Goal: Book appointment/travel/reservation

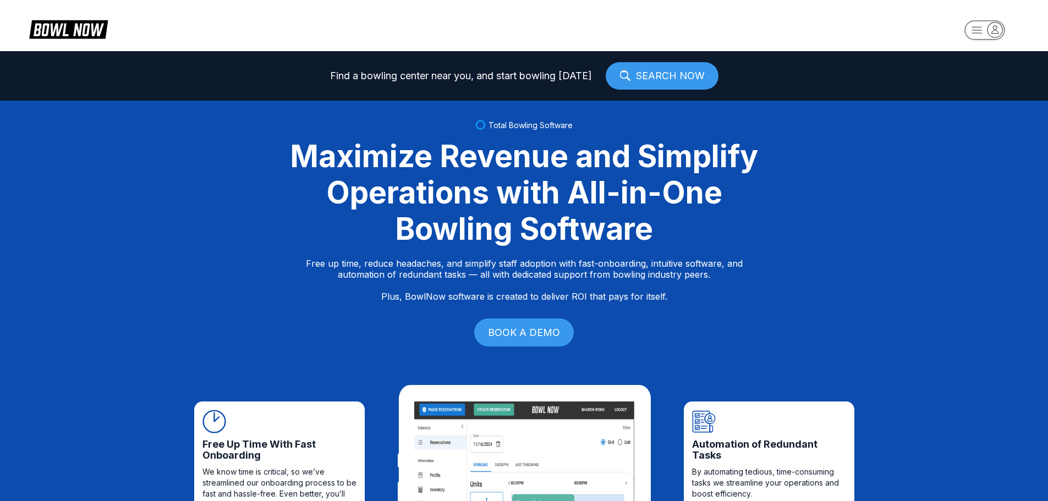
click at [975, 25] on rect "button" at bounding box center [985, 29] width 40 height 19
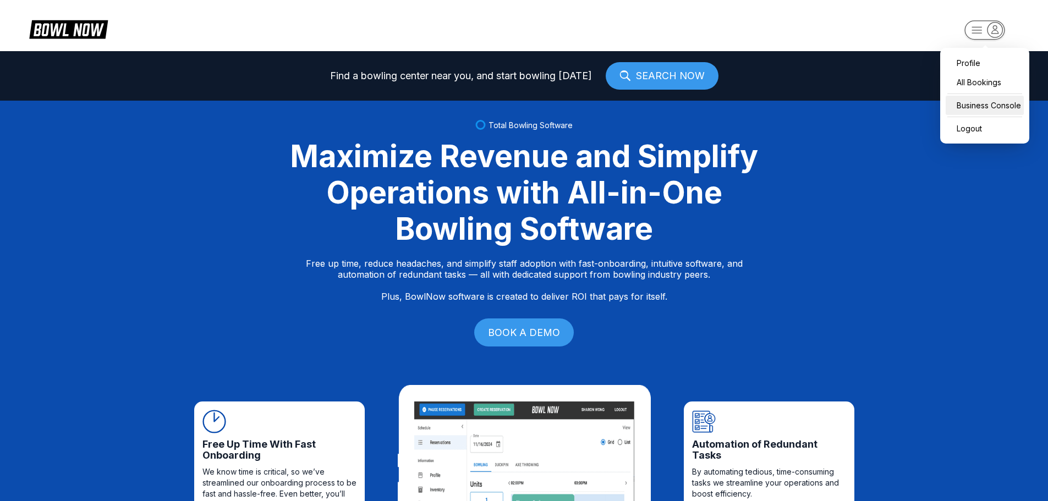
click at [961, 102] on div "Business Console" at bounding box center [985, 105] width 78 height 19
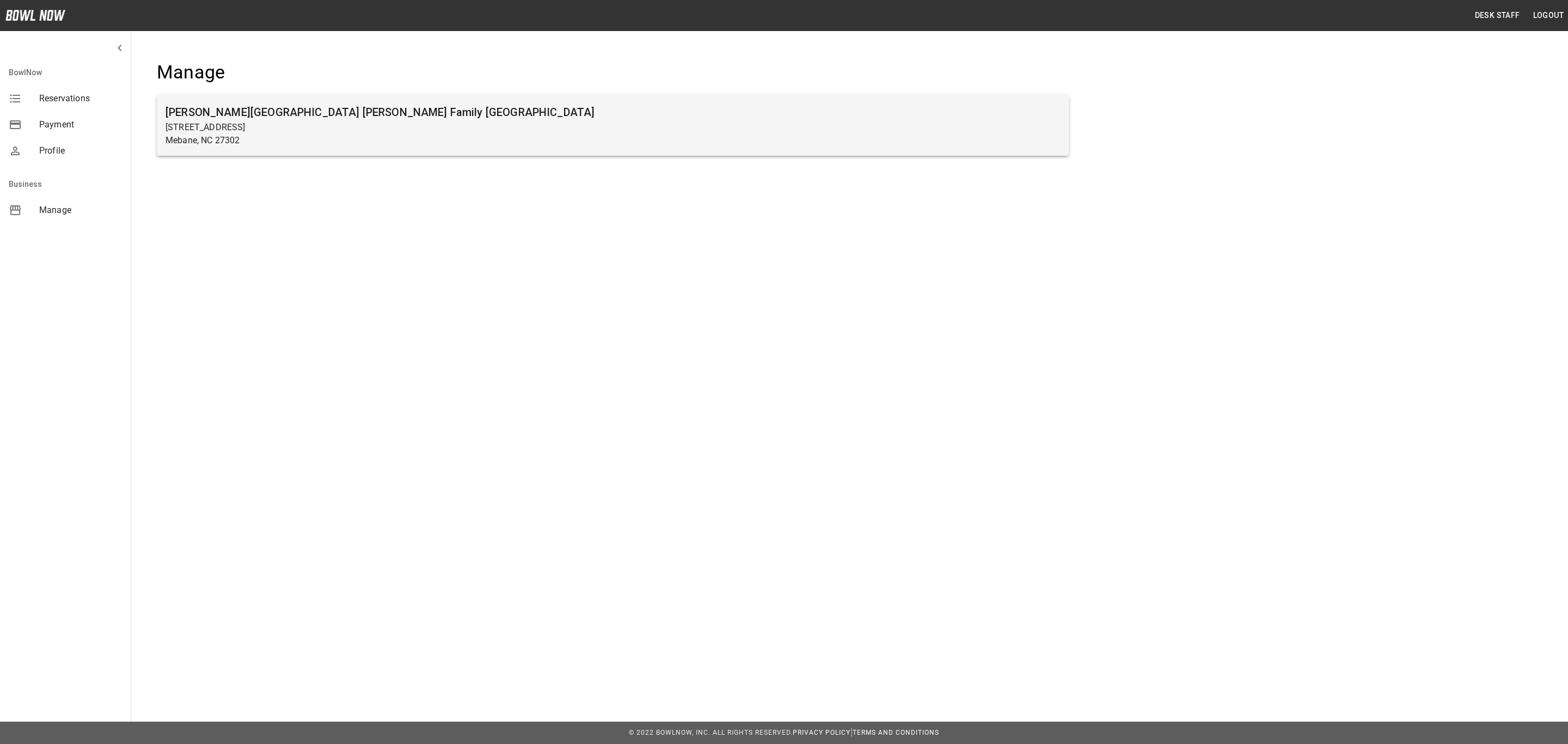
click at [214, 123] on p "[STREET_ADDRESS]" at bounding box center [612, 127] width 894 height 13
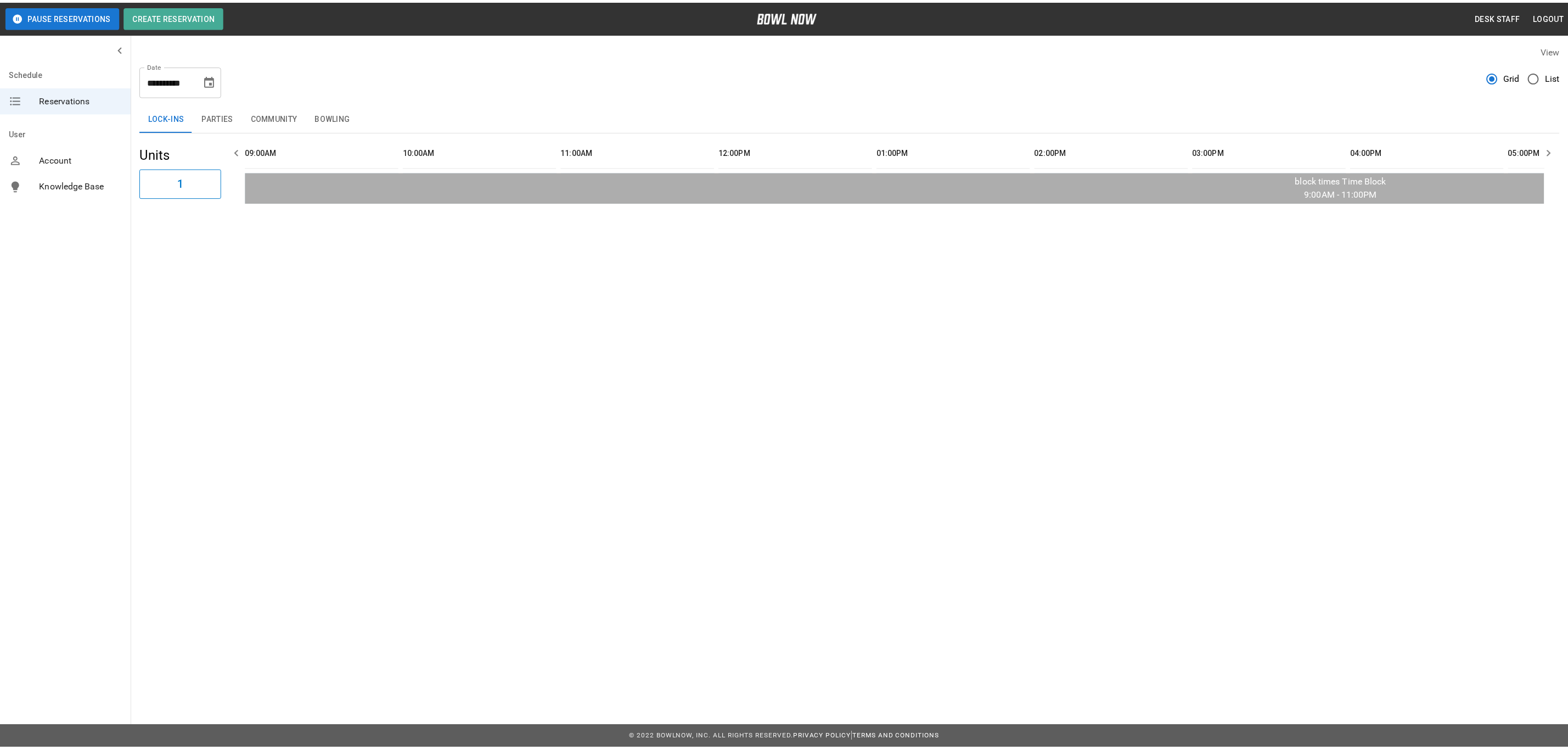
scroll to position [0, 1394]
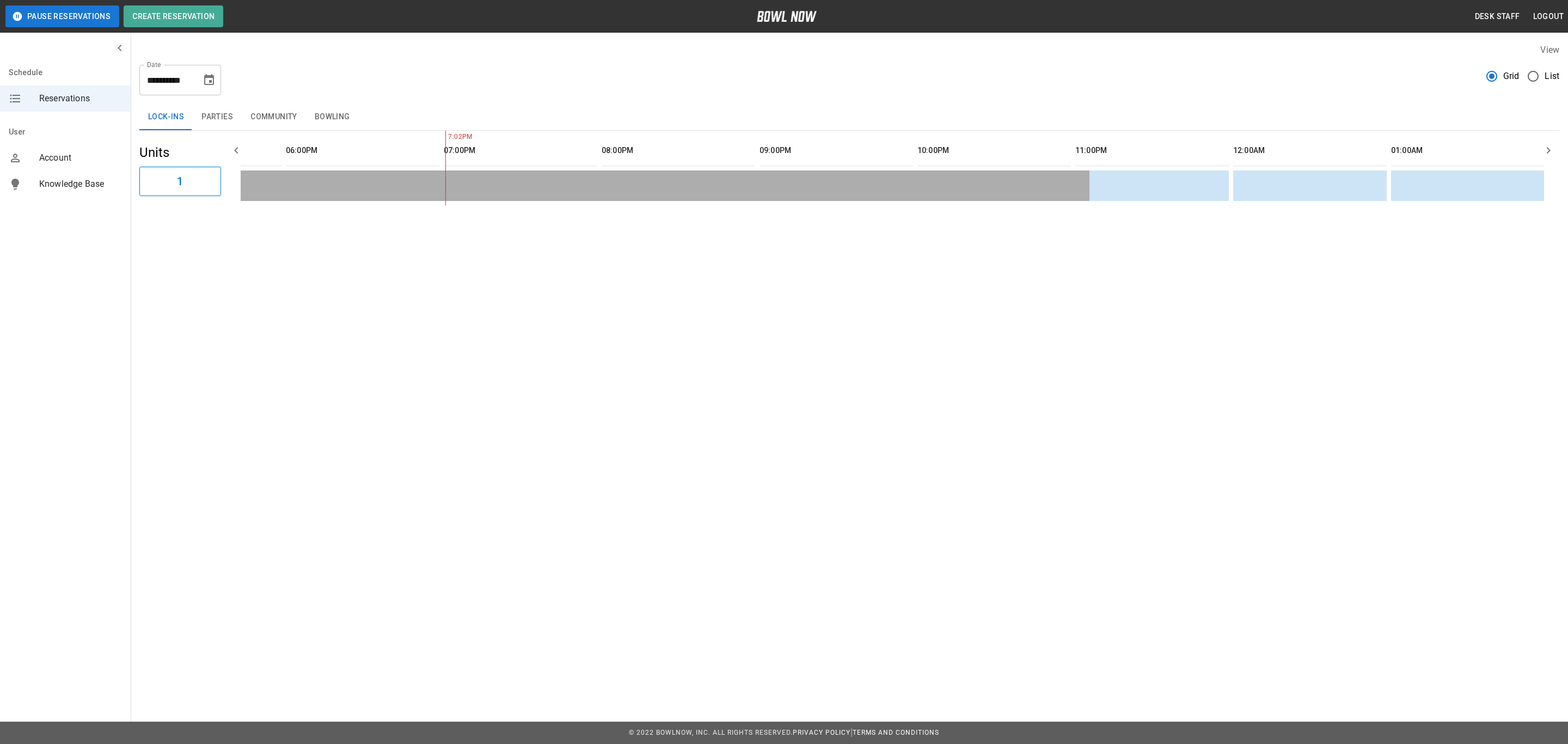
click at [326, 104] on button "Bowling" at bounding box center [331, 117] width 52 height 26
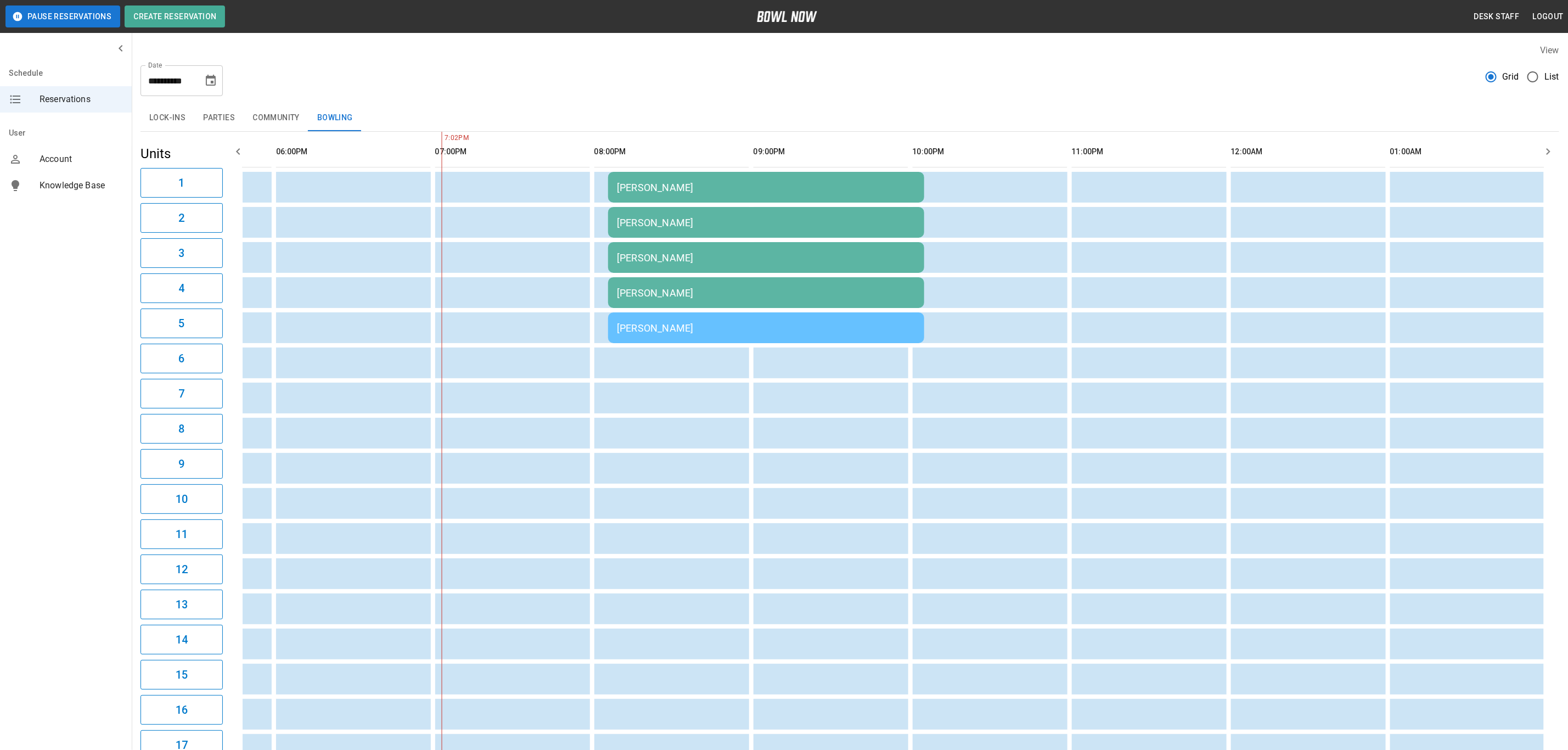
scroll to position [0, 1401]
click at [210, 80] on icon "Choose date, selected date is Oct 3, 2025" at bounding box center [210, 80] width 13 height 13
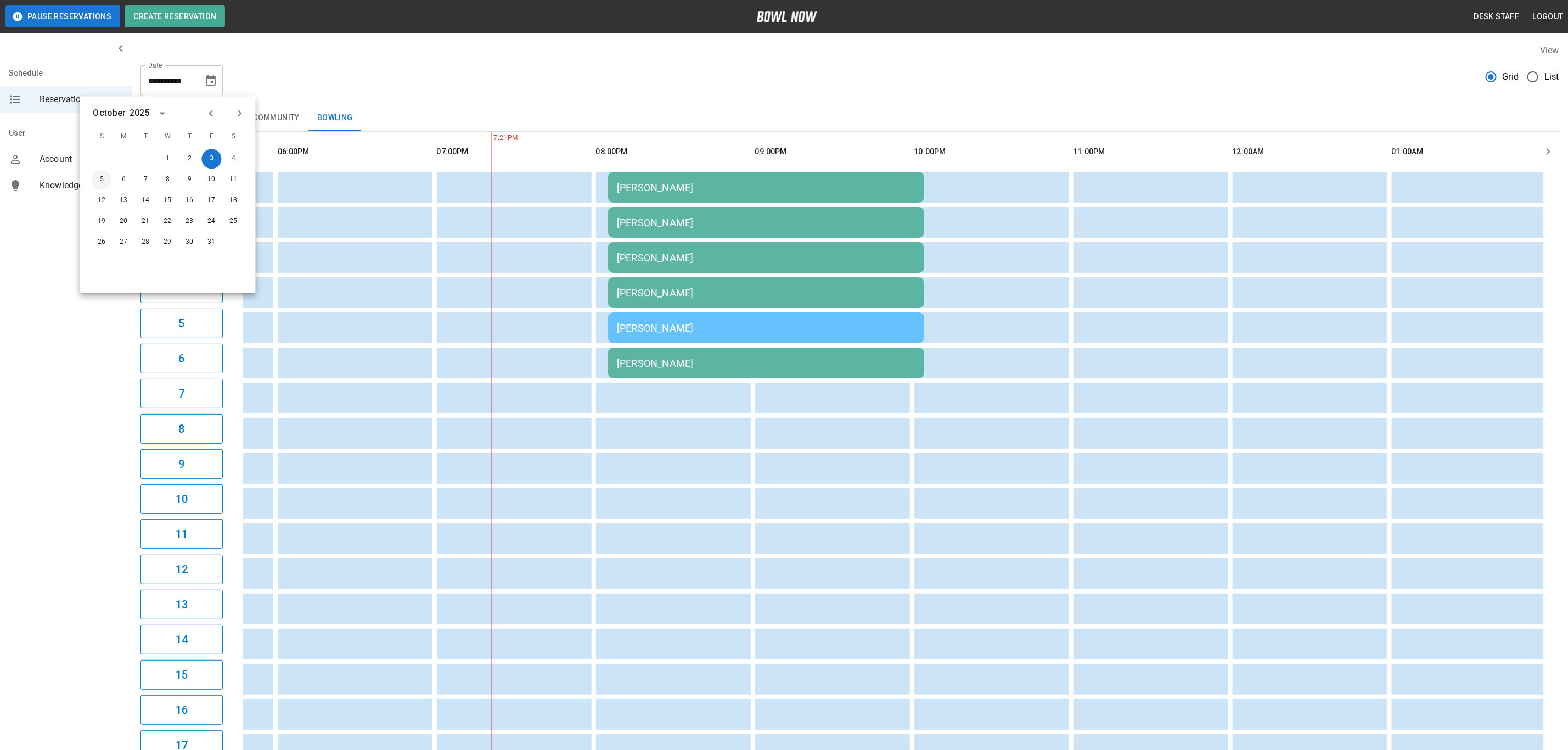
click at [102, 179] on button "5" at bounding box center [102, 181] width 20 height 20
type input "**********"
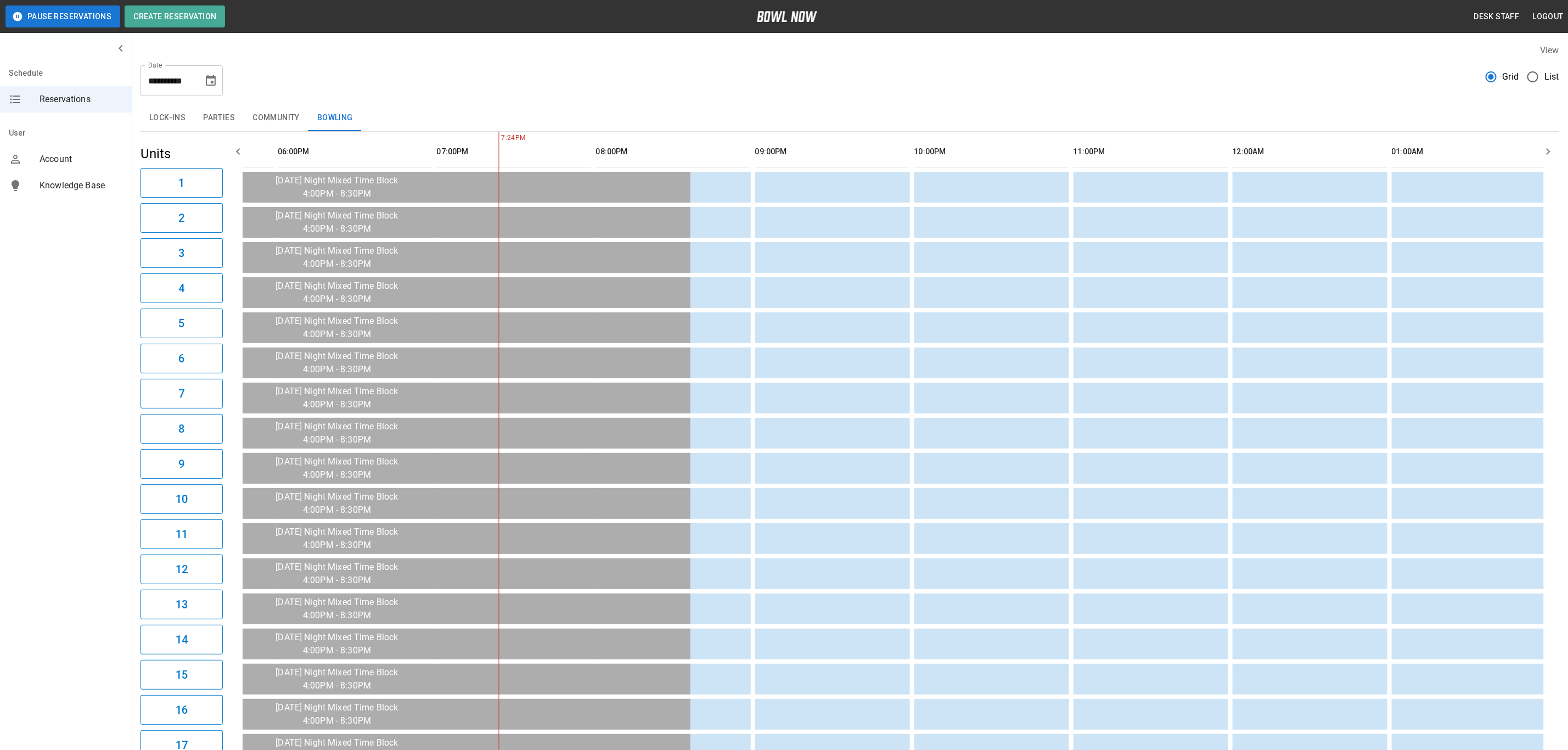
click at [103, 185] on span "Knowledge Base" at bounding box center [82, 185] width 84 height 13
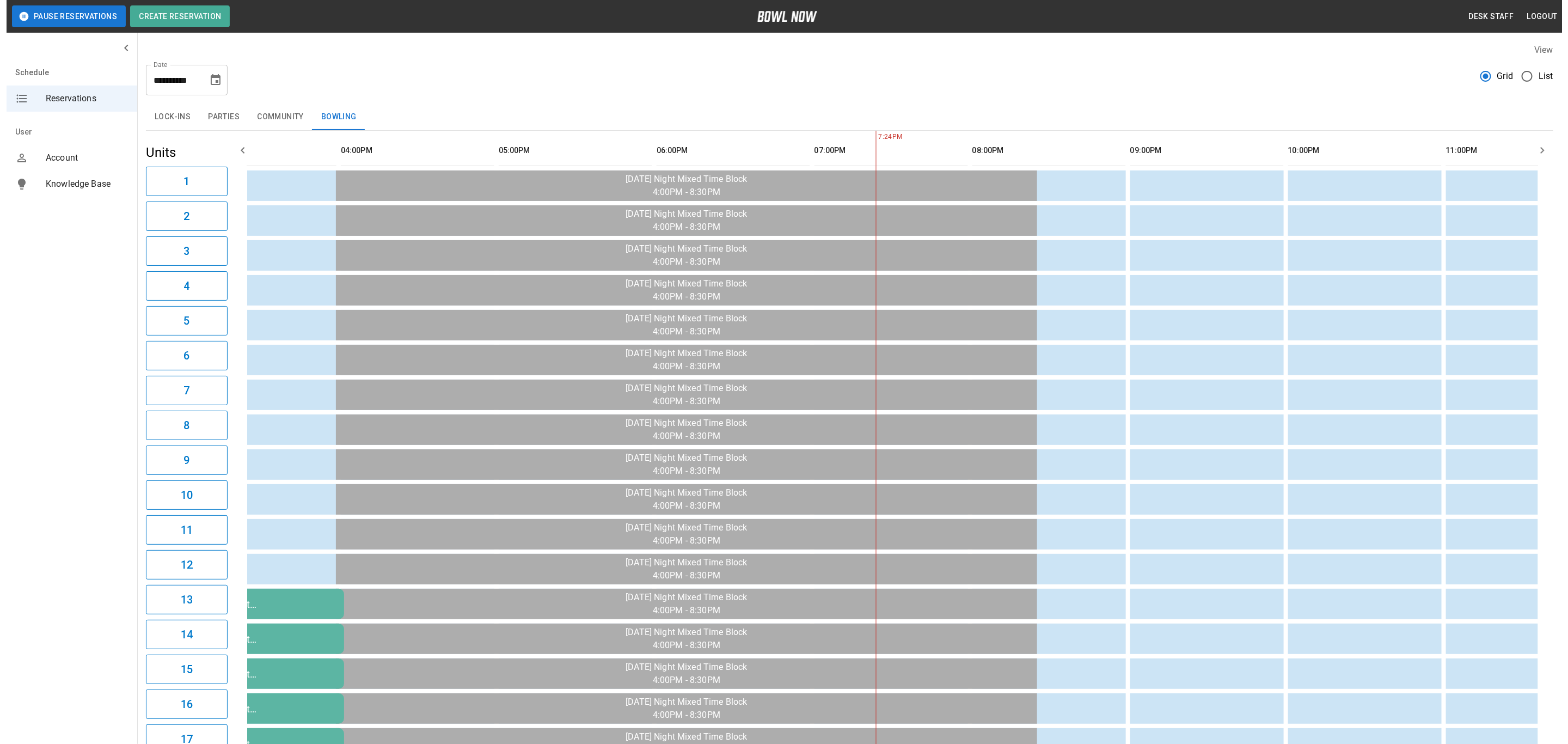
scroll to position [0, 1016]
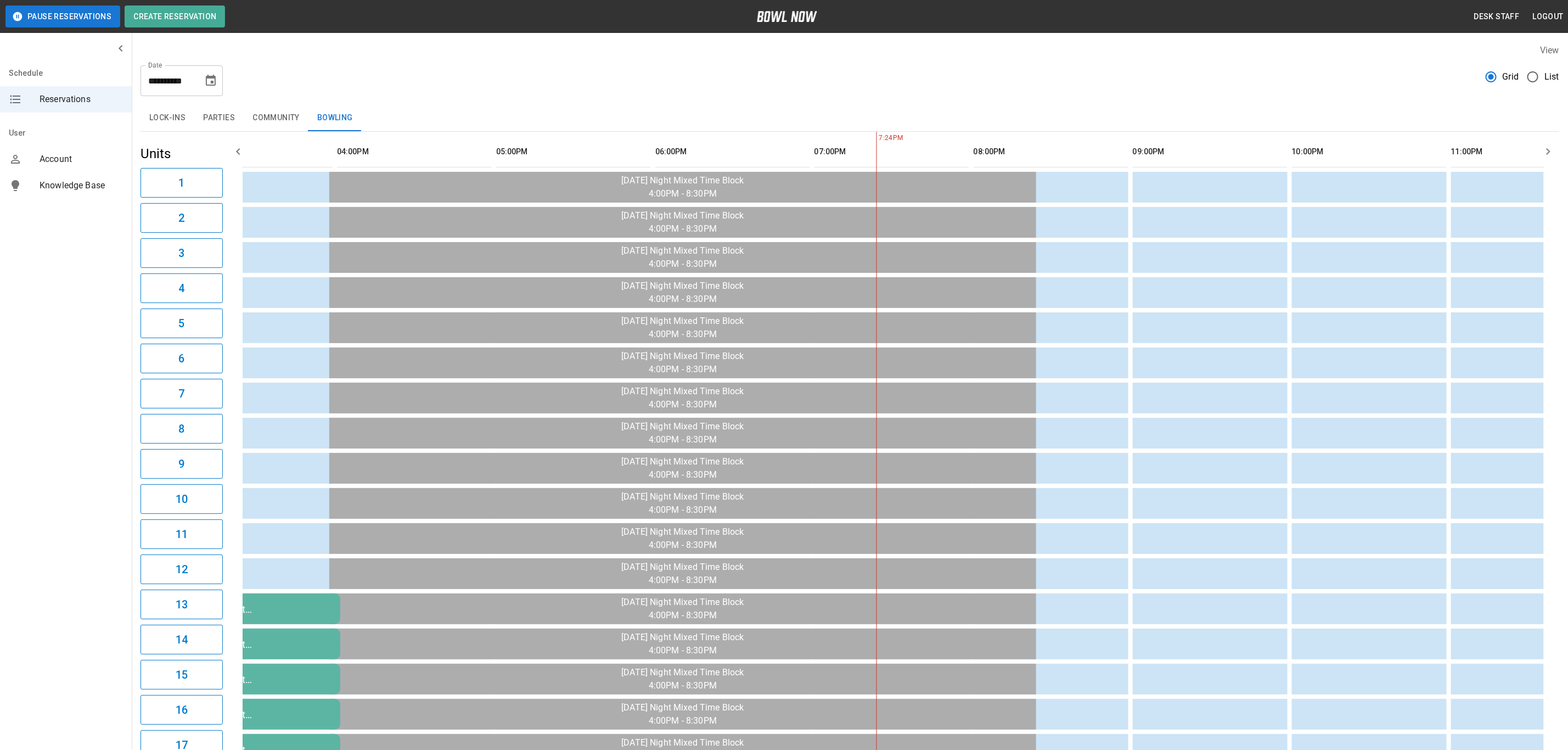
click at [221, 113] on button "Parties" at bounding box center [219, 118] width 50 height 26
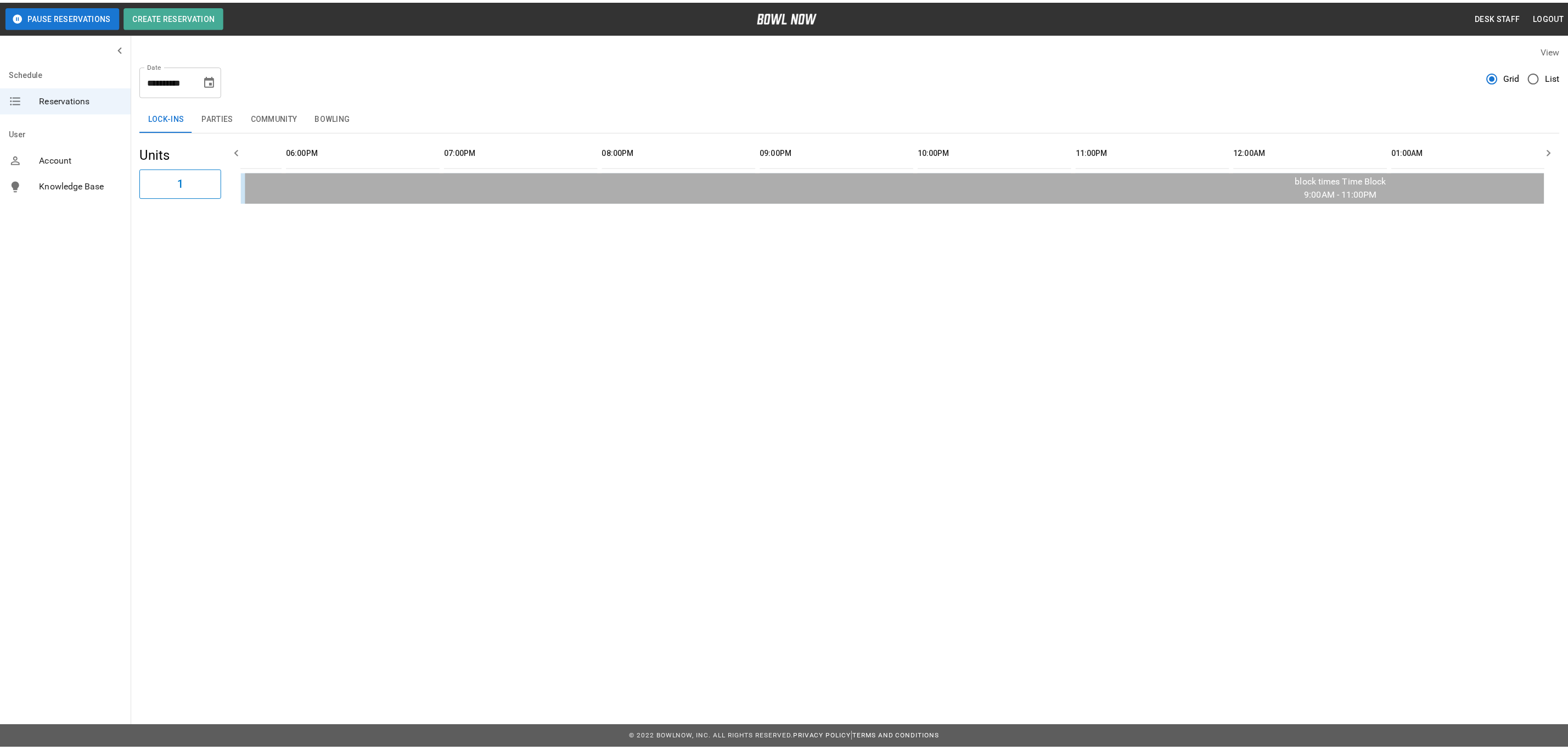
scroll to position [0, 1394]
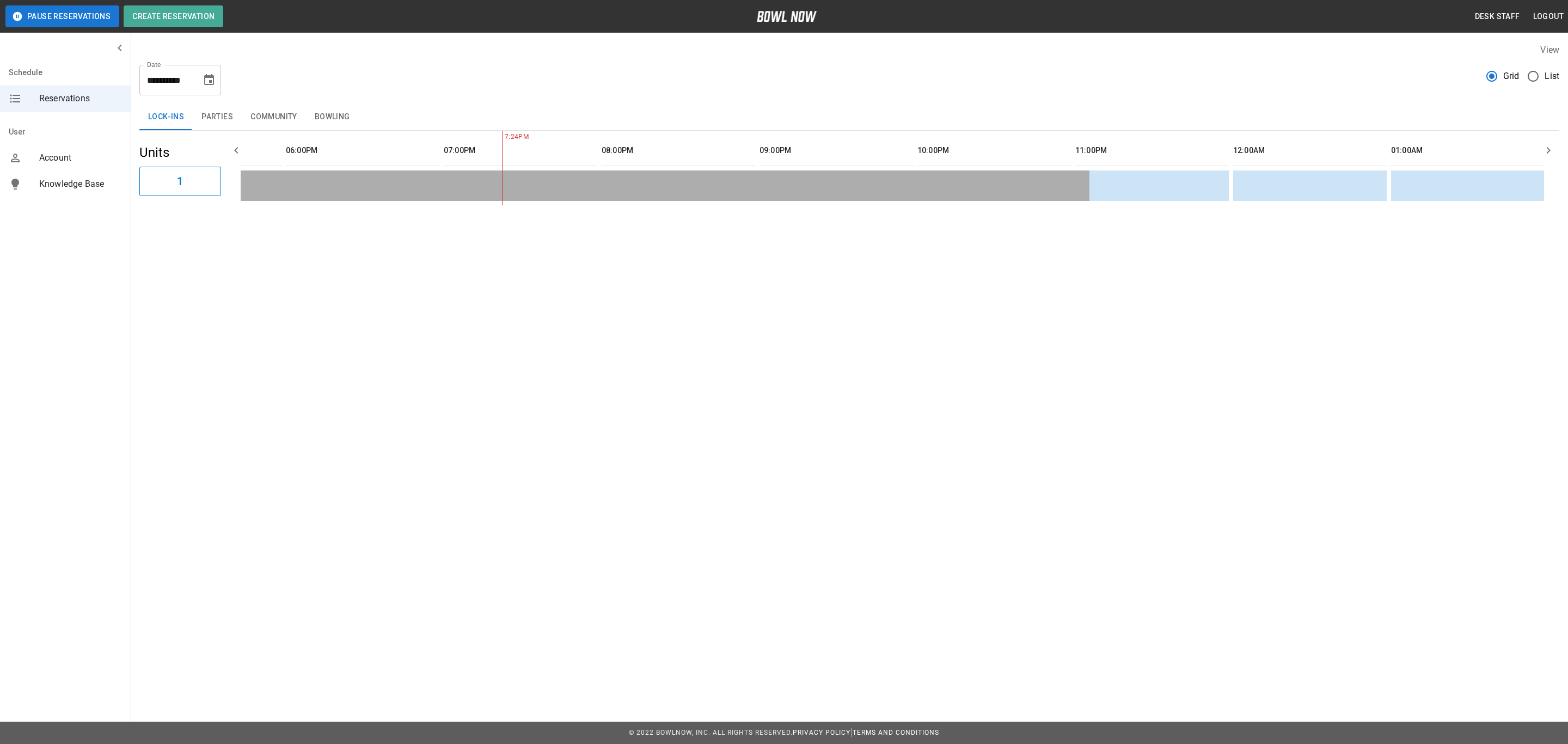
click at [207, 77] on icon "Choose date, selected date is Oct 3, 2025" at bounding box center [209, 79] width 10 height 11
click at [101, 177] on button "5" at bounding box center [101, 179] width 20 height 20
click at [336, 117] on button "Bowling" at bounding box center [331, 117] width 52 height 26
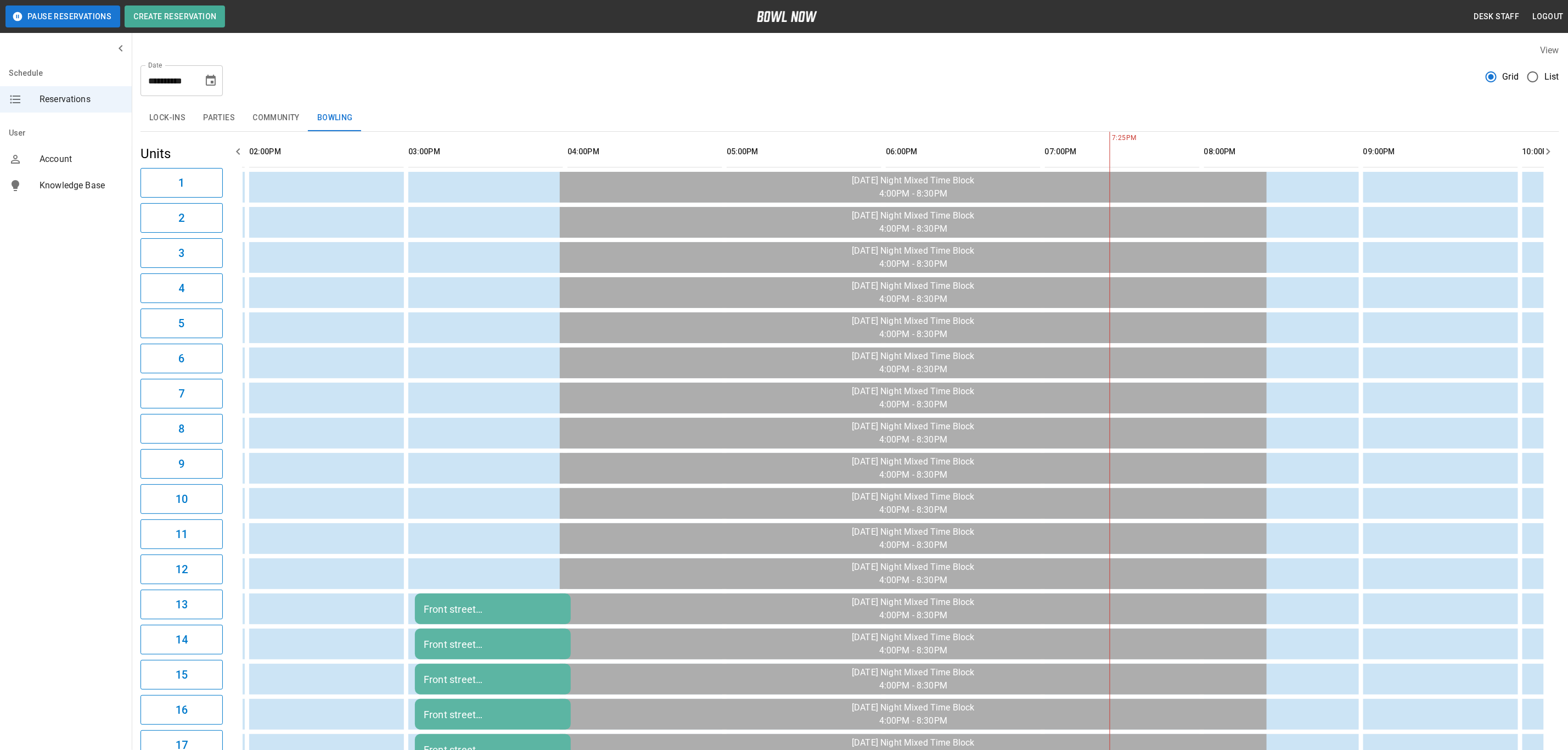
scroll to position [0, 0]
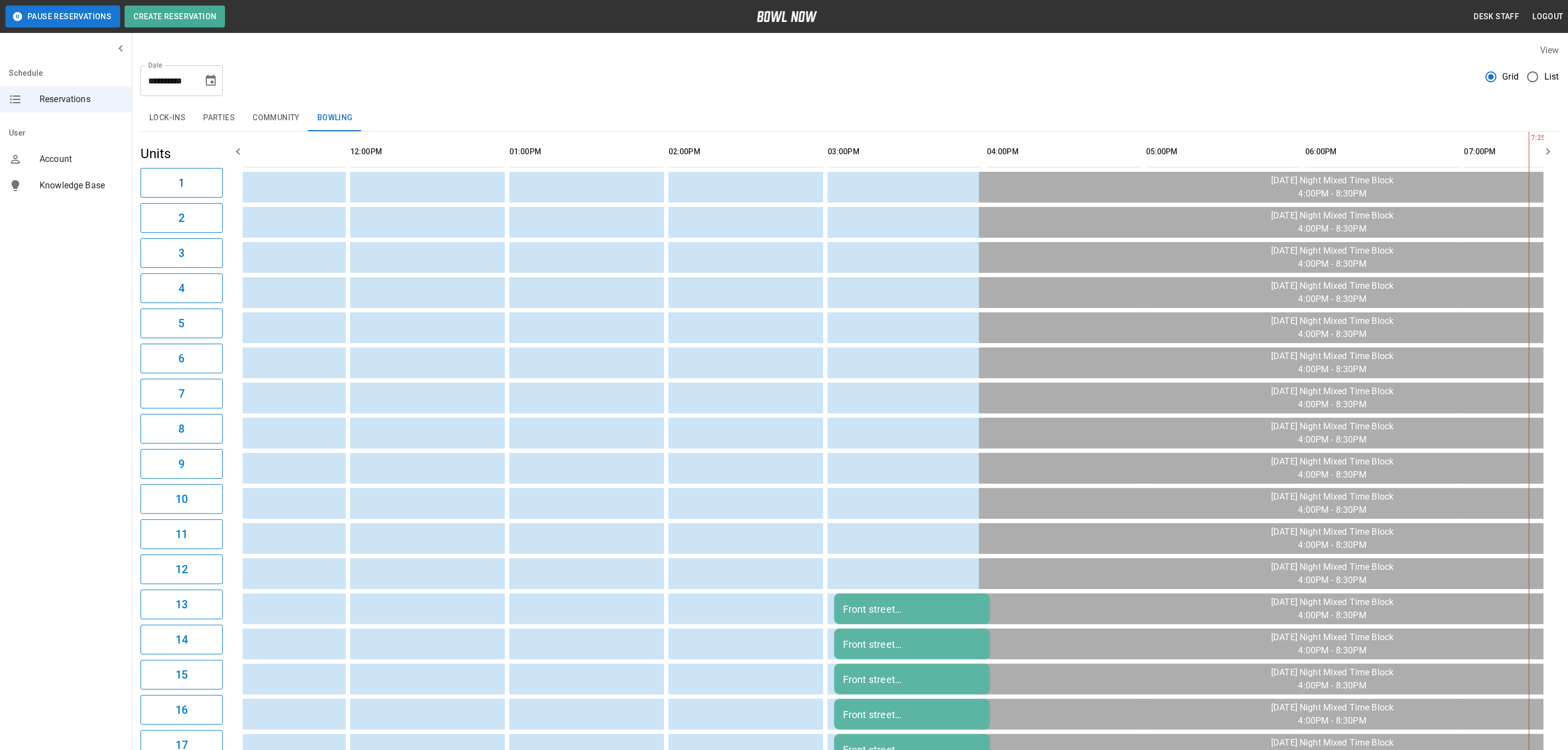
click at [215, 118] on button "Parties" at bounding box center [219, 118] width 50 height 26
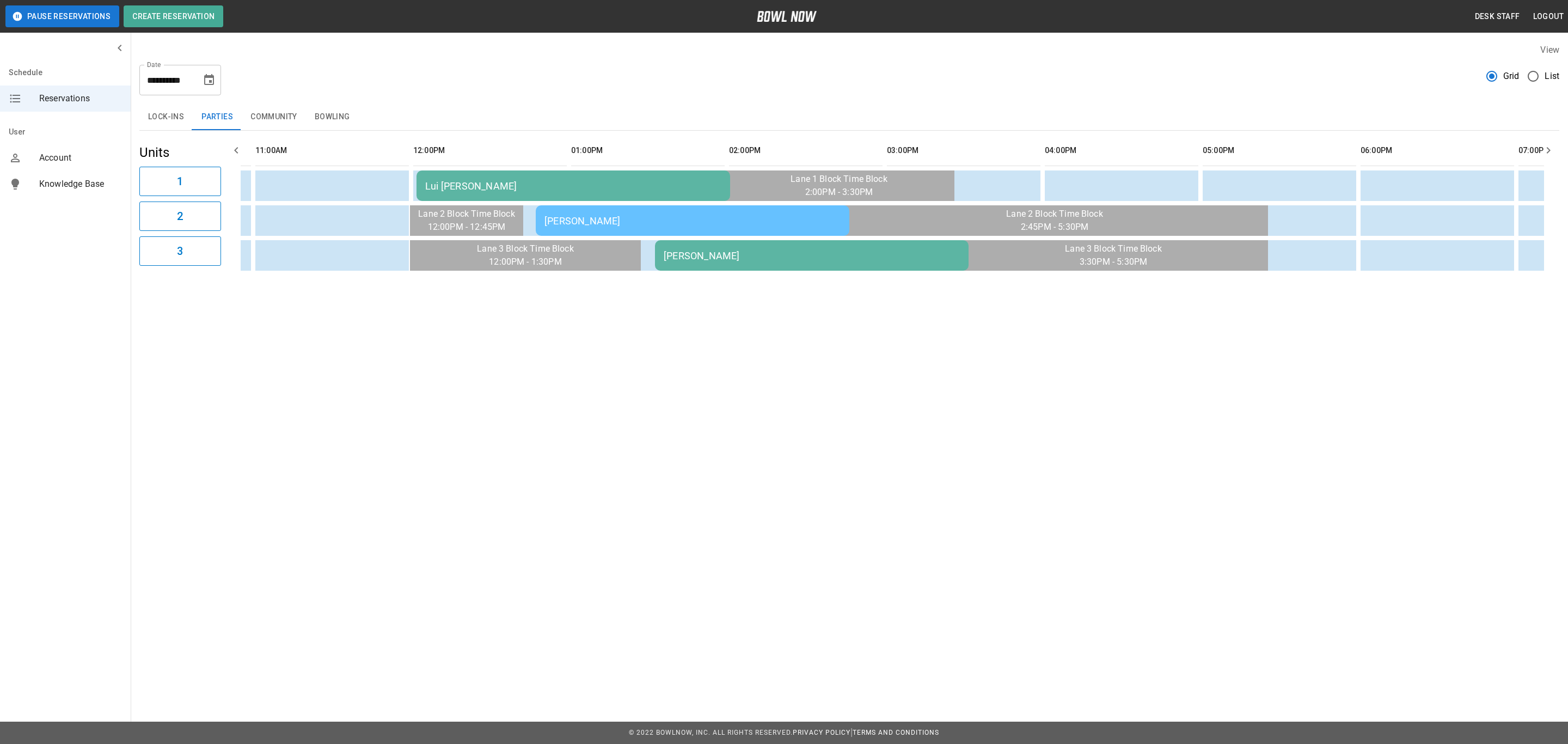
click at [212, 73] on icon "Choose date, selected date is Oct 5, 2025" at bounding box center [209, 79] width 13 height 13
click at [335, 117] on button "Bowling" at bounding box center [331, 117] width 52 height 26
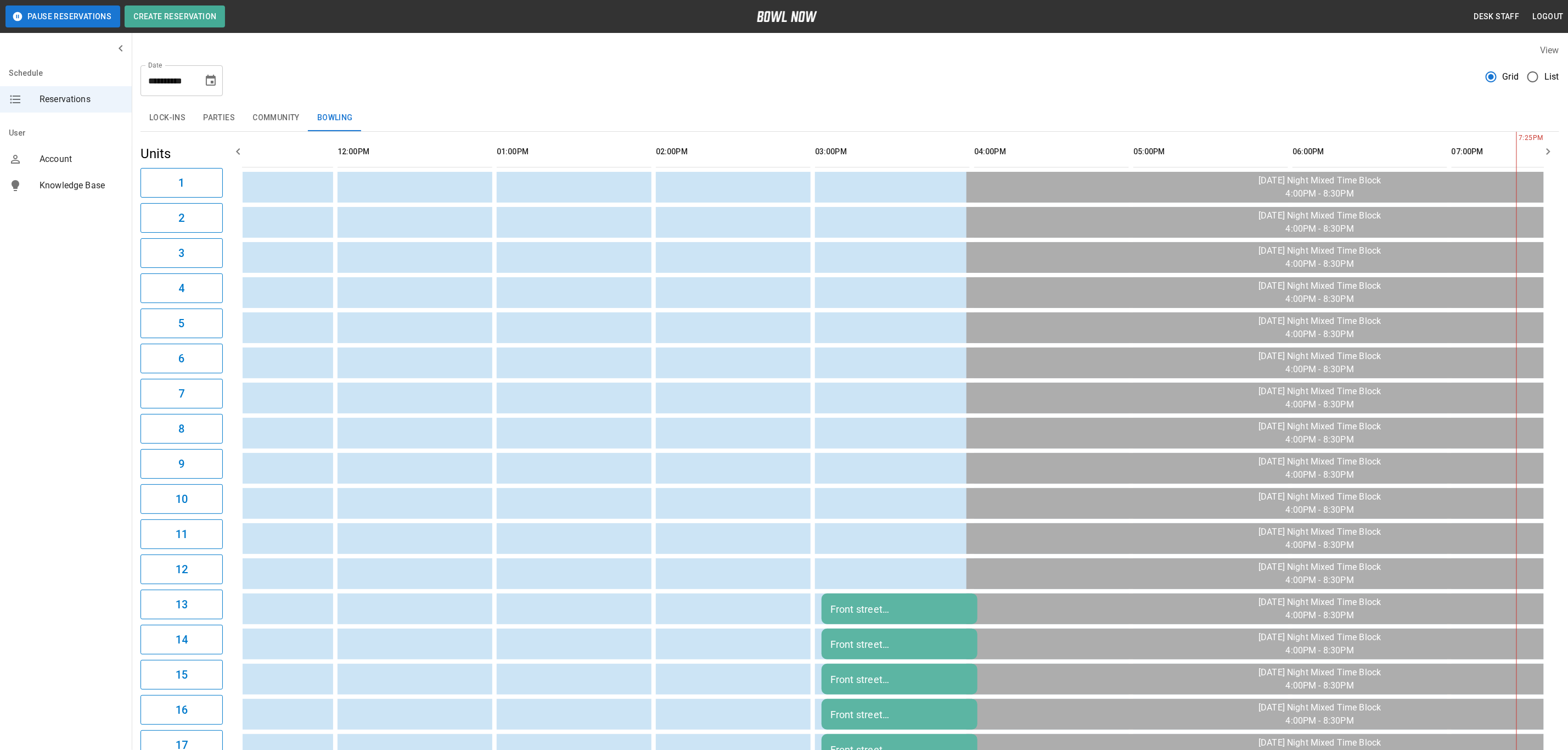
click at [205, 83] on icon "Choose date, selected date is Oct 5, 2025" at bounding box center [210, 80] width 13 height 13
click at [102, 179] on button "5" at bounding box center [102, 181] width 20 height 20
click at [211, 158] on button "3" at bounding box center [211, 160] width 20 height 20
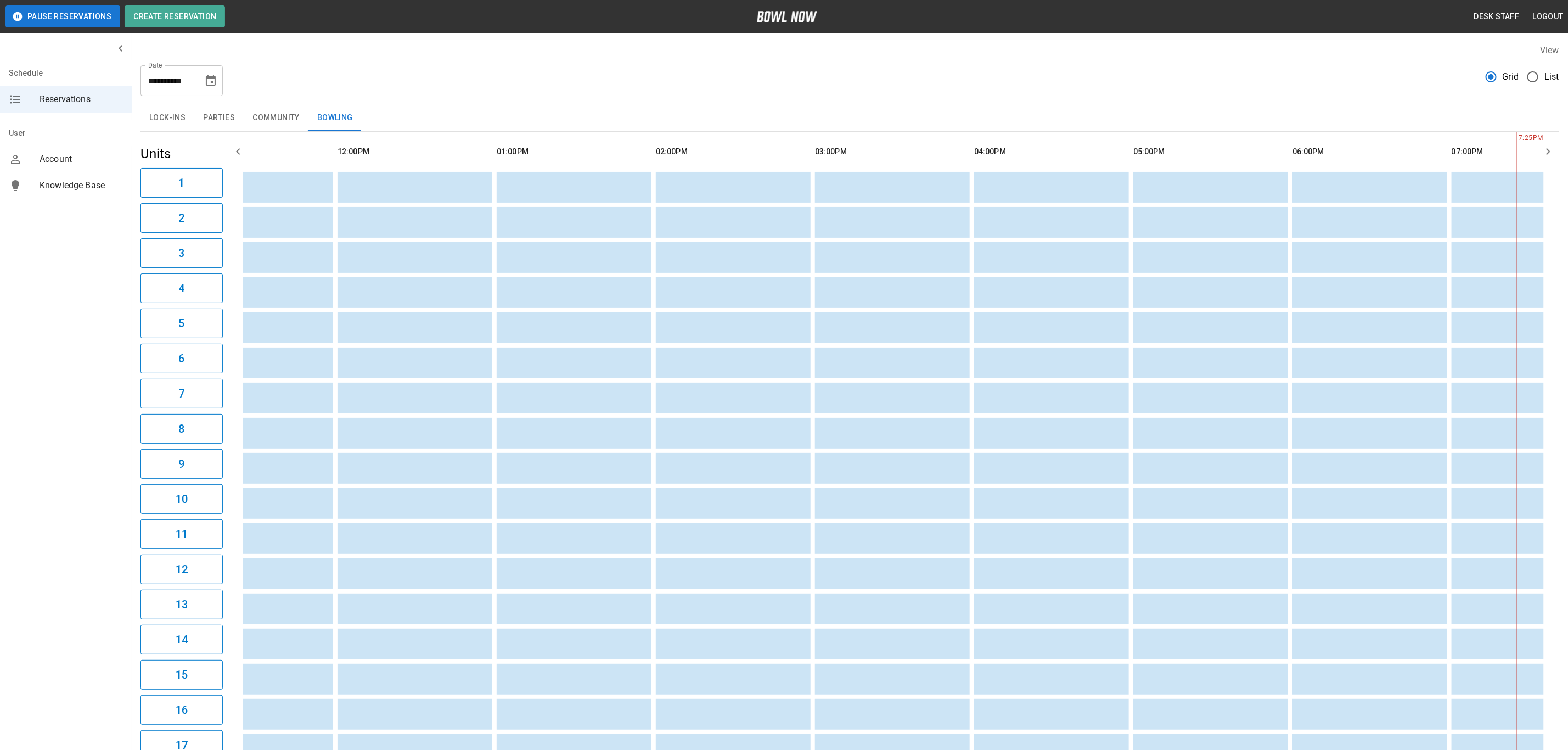
click at [210, 78] on icon "Choose date, selected date is Oct 3, 2025" at bounding box center [210, 80] width 10 height 11
click at [102, 179] on button "5" at bounding box center [102, 181] width 20 height 20
type input "**********"
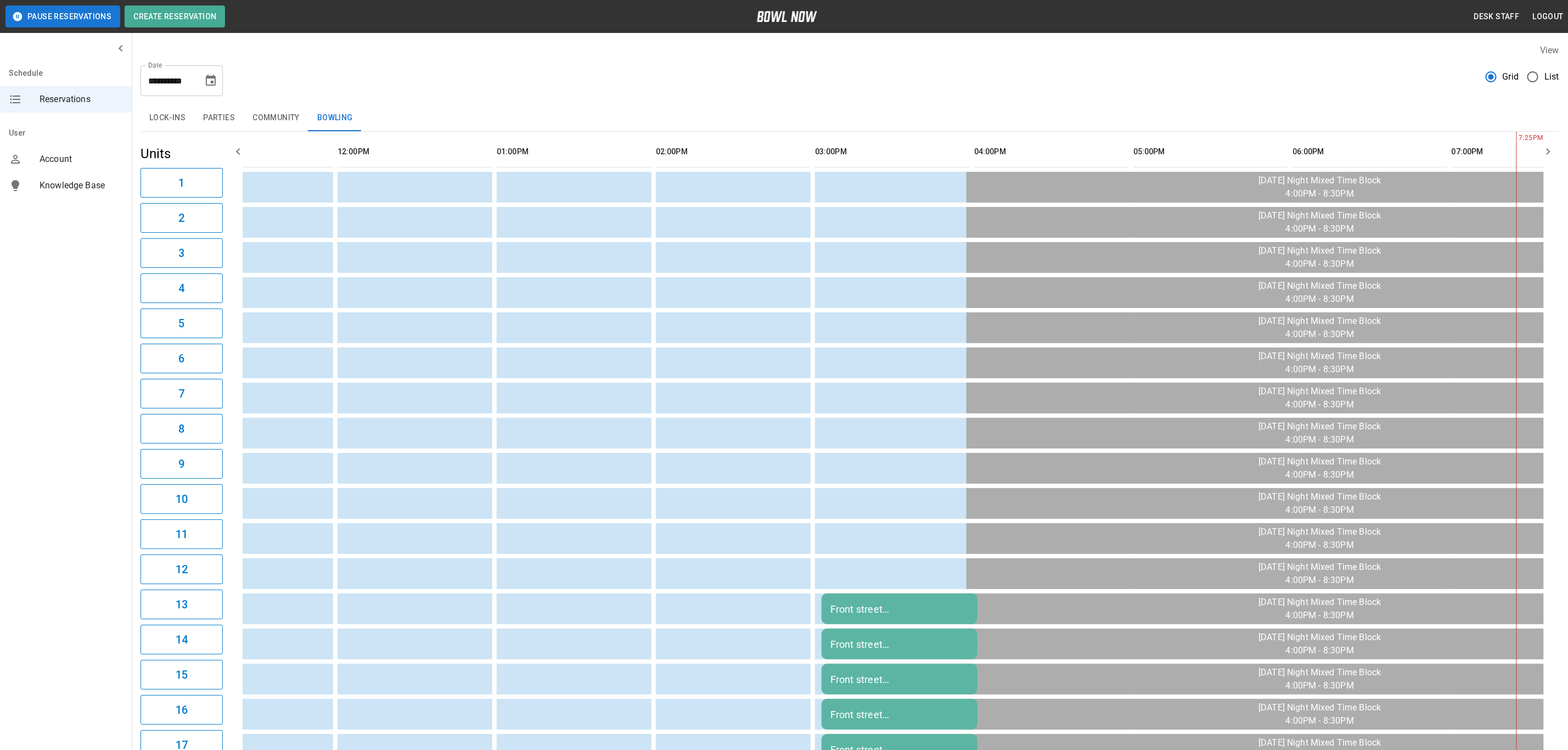
click at [97, 185] on span "Knowledge Base" at bounding box center [82, 185] width 84 height 13
